Goal: Task Accomplishment & Management: Use online tool/utility

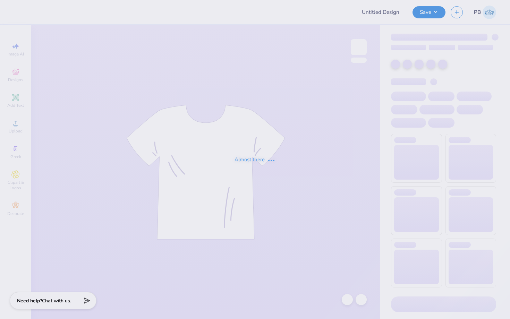
type input "Kass [PERSON_NAME] : The [GEOGRAPHIC_DATA][US_STATE]"
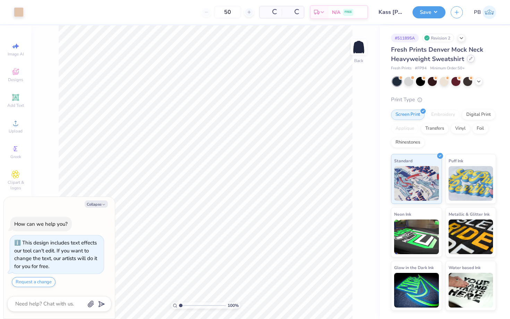
scroll to position [12, 0]
click at [468, 57] on div at bounding box center [471, 59] width 8 height 8
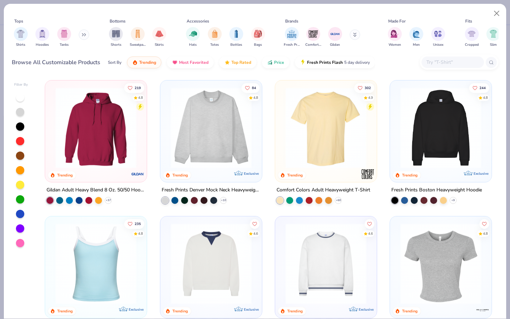
click at [196, 143] on img at bounding box center [211, 127] width 88 height 81
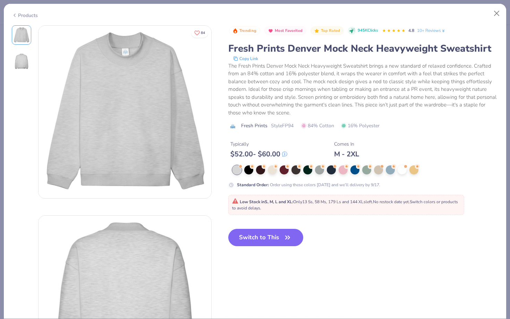
click at [497, 6] on div "Products" at bounding box center [255, 13] width 502 height 18
click at [497, 15] on button "Close" at bounding box center [496, 13] width 13 height 13
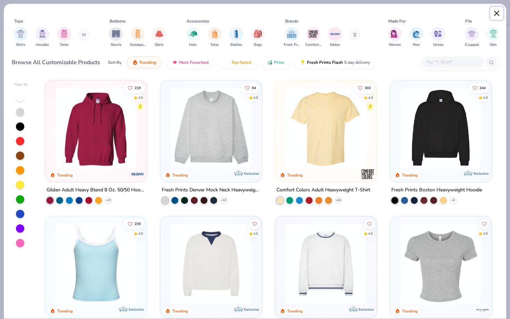
click at [495, 7] on button "Close" at bounding box center [496, 13] width 13 height 13
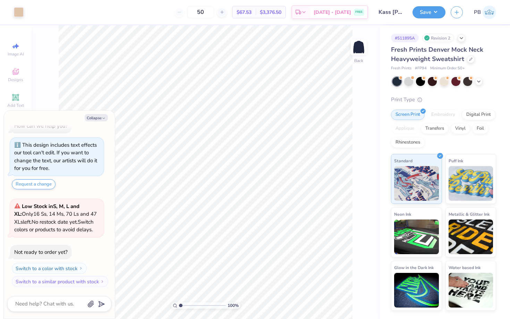
click at [357, 94] on div "100 % Back" at bounding box center [205, 172] width 348 height 294
type textarea "x"
